Goal: Information Seeking & Learning: Learn about a topic

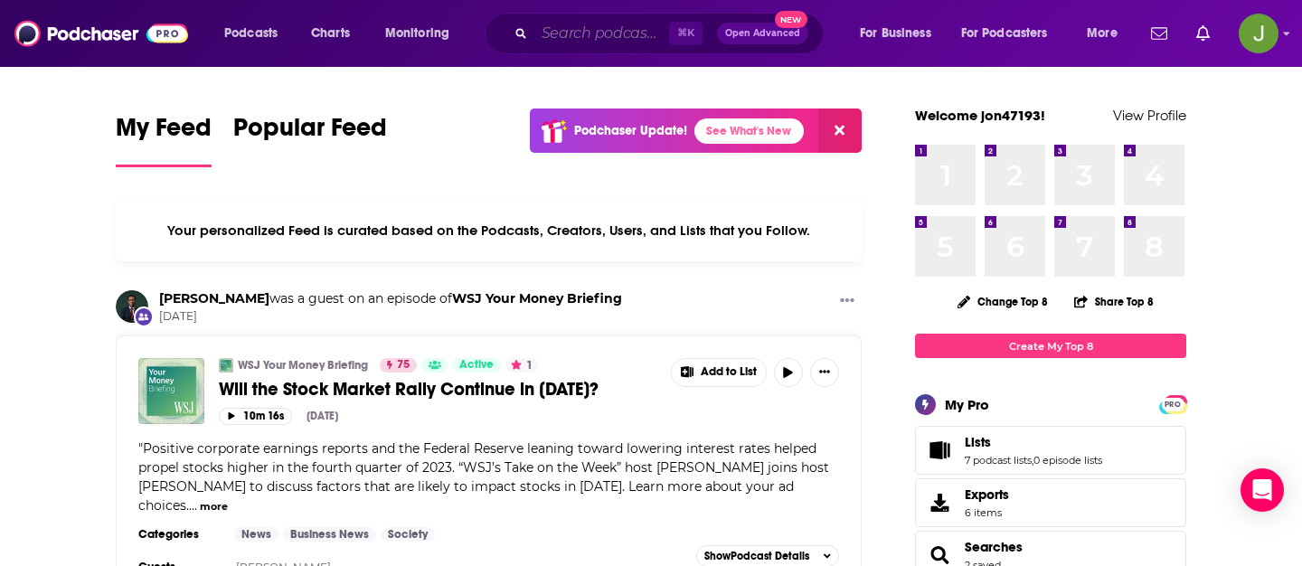
click at [559, 38] on input "Search podcasts, credits, & more..." at bounding box center [601, 33] width 135 height 29
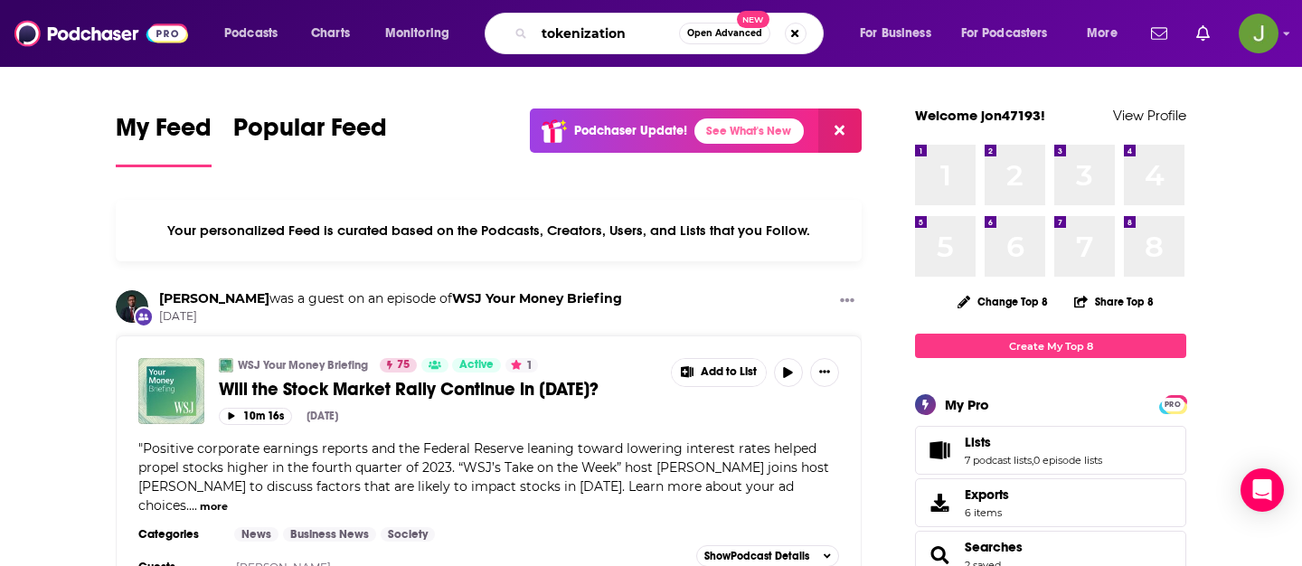
type input "tokenization"
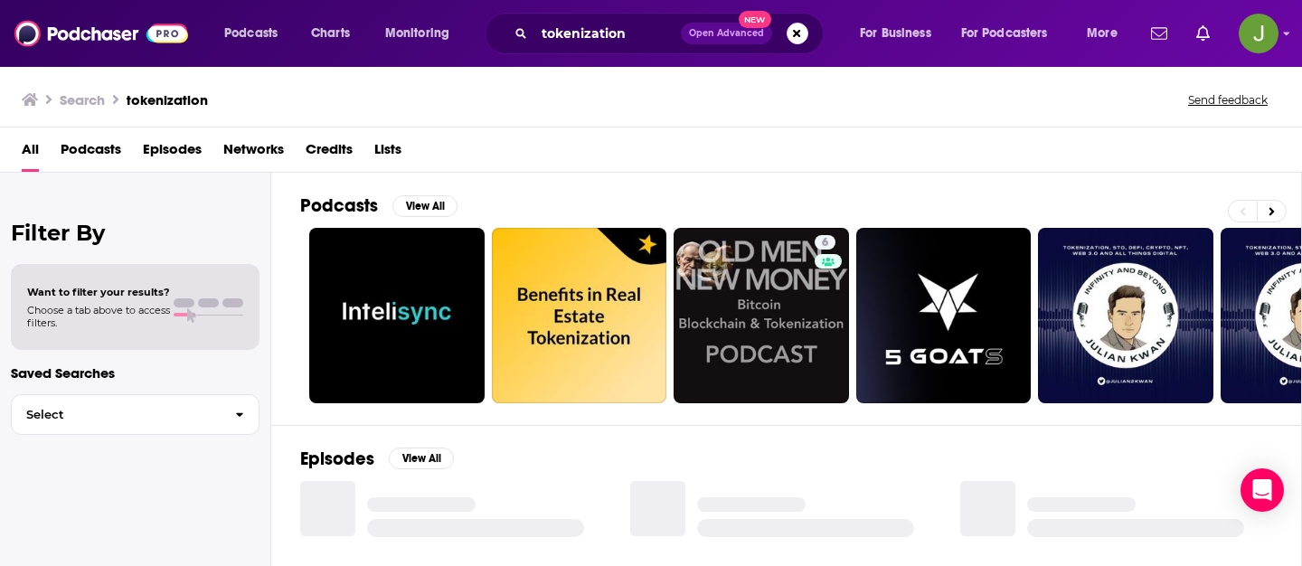
click at [164, 151] on span "Episodes" at bounding box center [172, 153] width 59 height 37
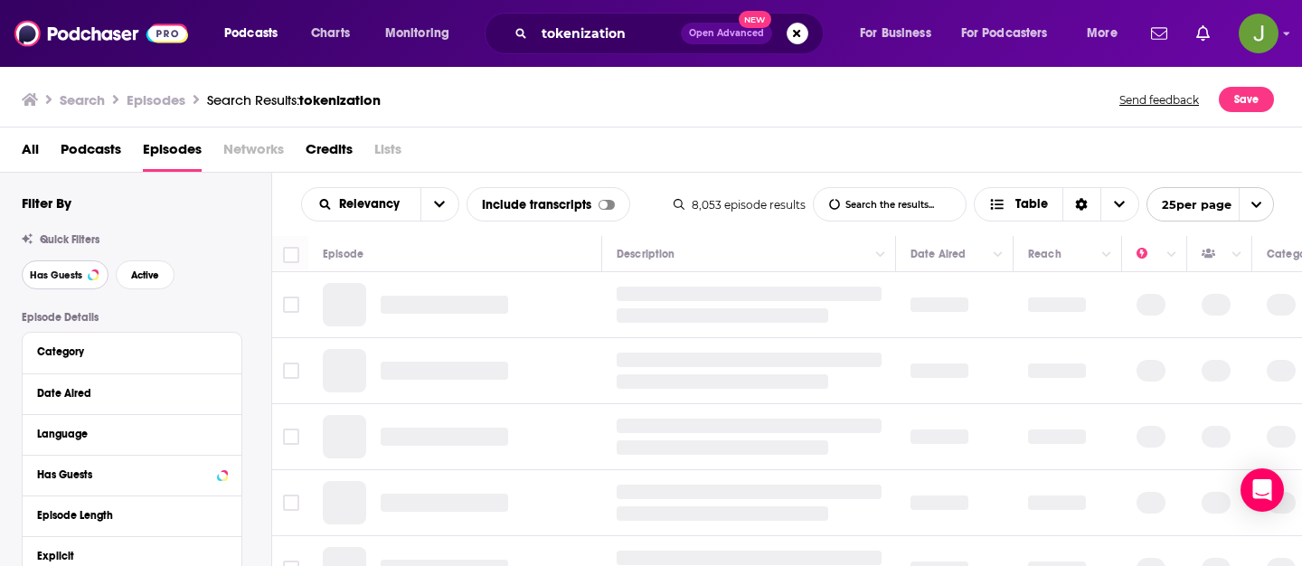
click at [69, 277] on span "Has Guests" at bounding box center [56, 275] width 52 height 10
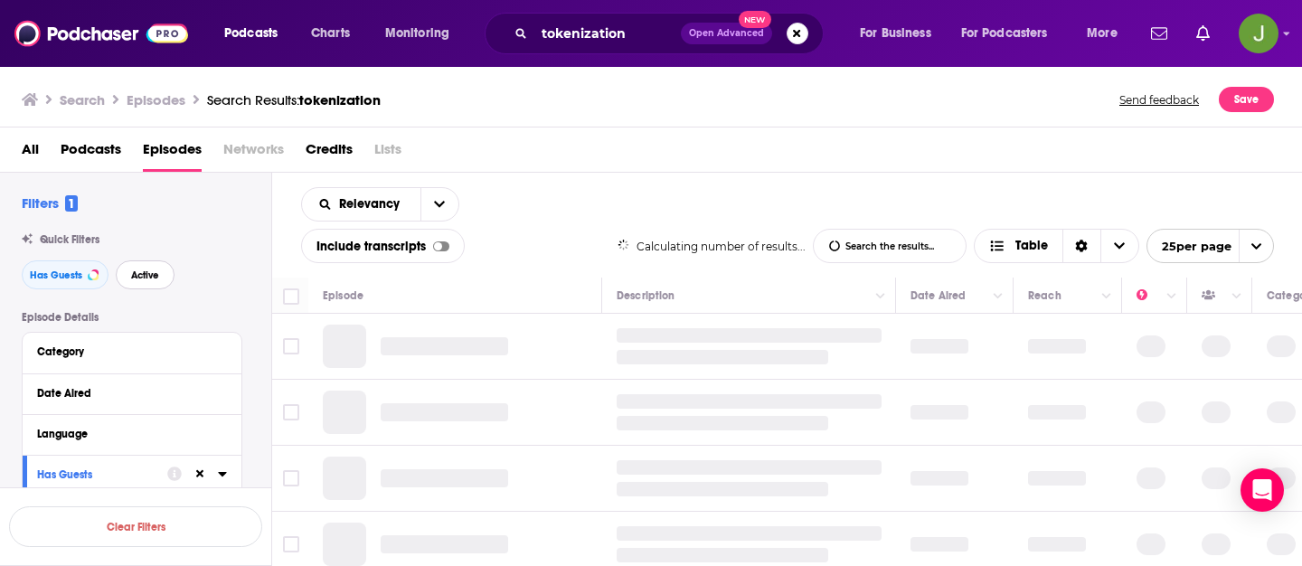
click at [150, 279] on span "Active" at bounding box center [145, 275] width 28 height 10
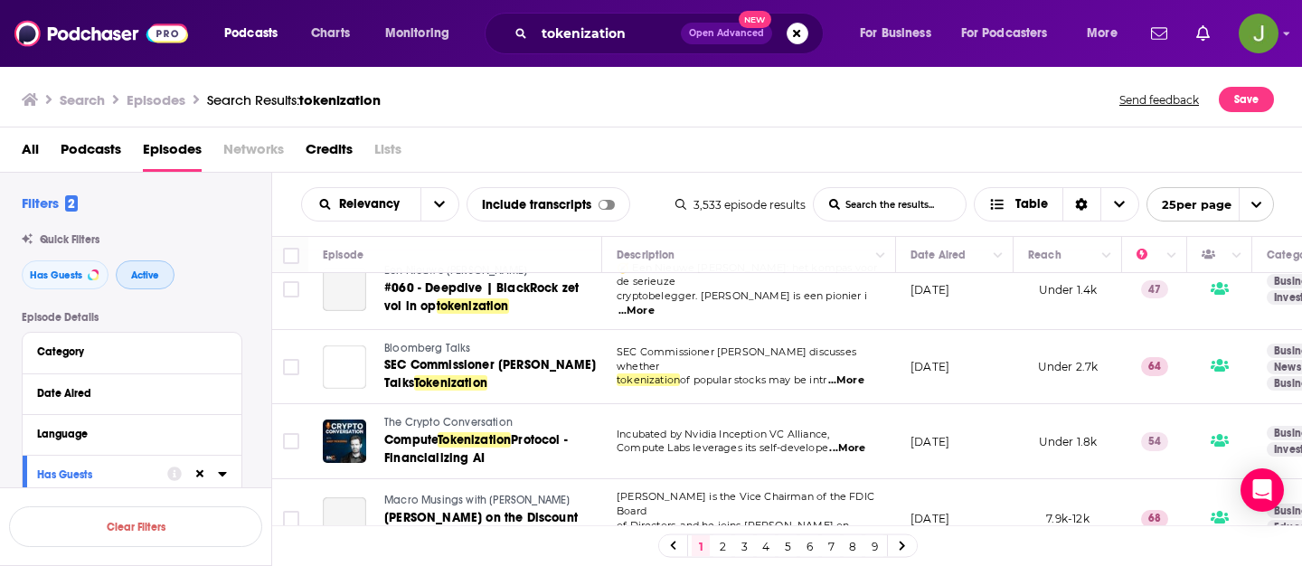
scroll to position [1015, 0]
